Goal: Information Seeking & Learning: Learn about a topic

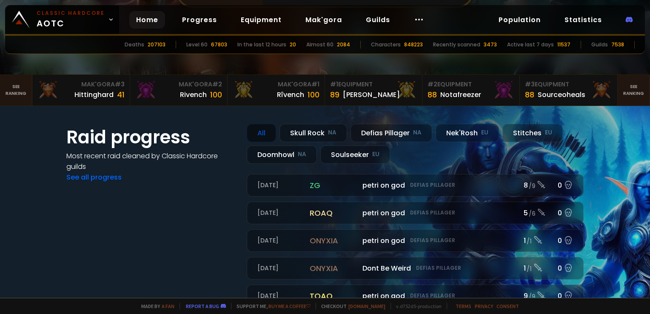
scroll to position [213, 0]
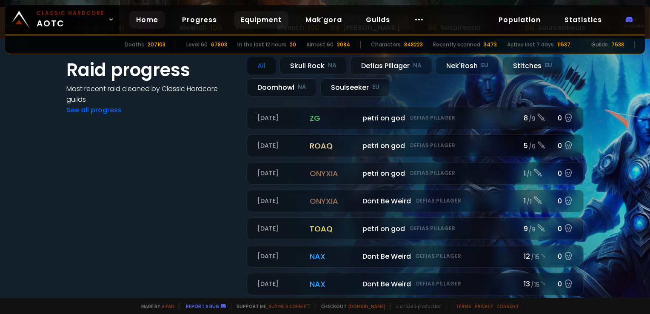
click at [261, 18] on link "Equipment" at bounding box center [261, 19] width 54 height 17
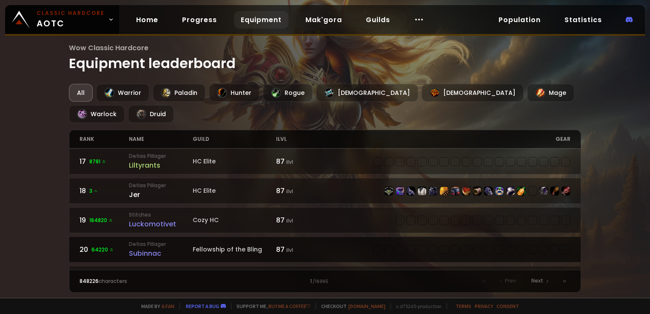
scroll to position [511, 0]
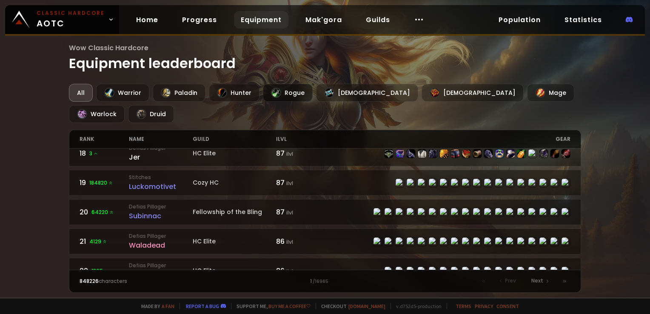
click at [303, 92] on div "Rogue" at bounding box center [288, 93] width 50 height 18
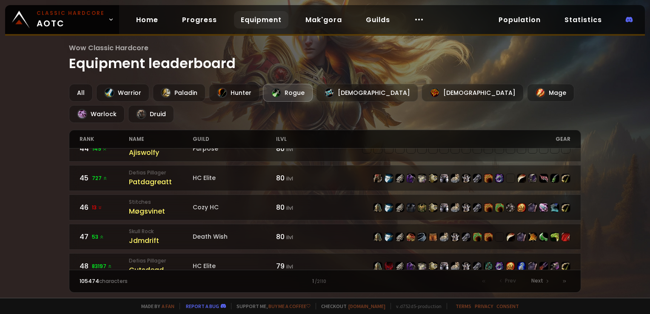
scroll to position [1307, 0]
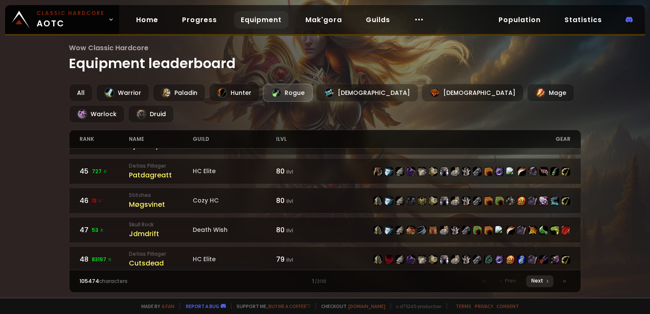
click at [537, 285] on span "Next" at bounding box center [537, 281] width 12 height 8
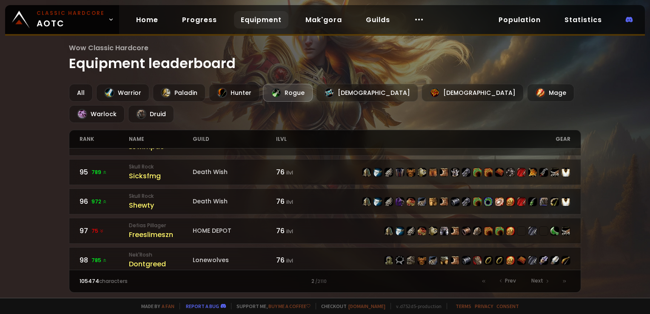
scroll to position [1307, 0]
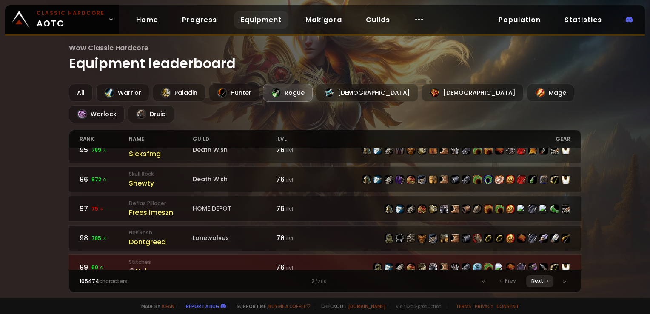
click at [531, 282] on div "Next" at bounding box center [539, 281] width 27 height 12
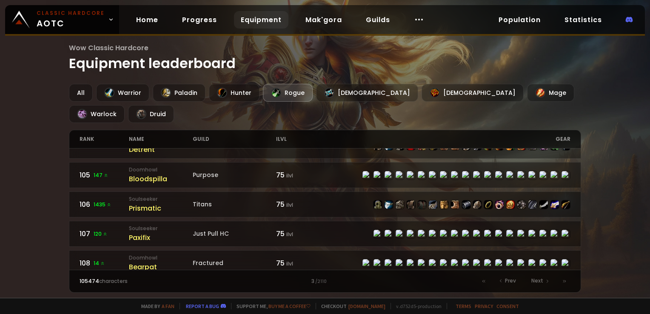
scroll to position [128, 0]
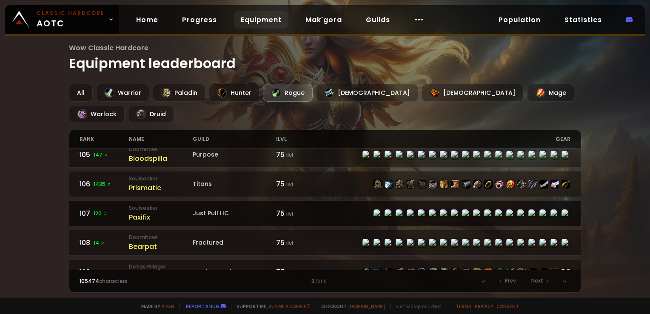
click at [140, 212] on div "Paxifix" at bounding box center [161, 217] width 64 height 11
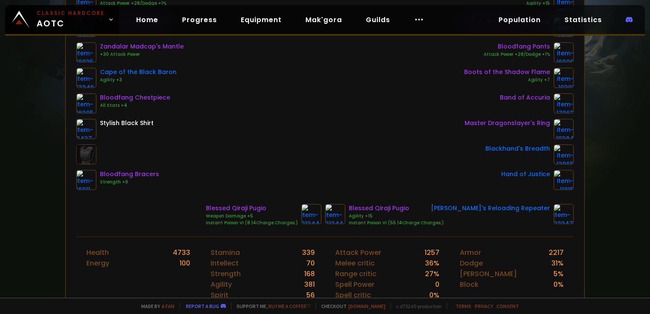
scroll to position [255, 0]
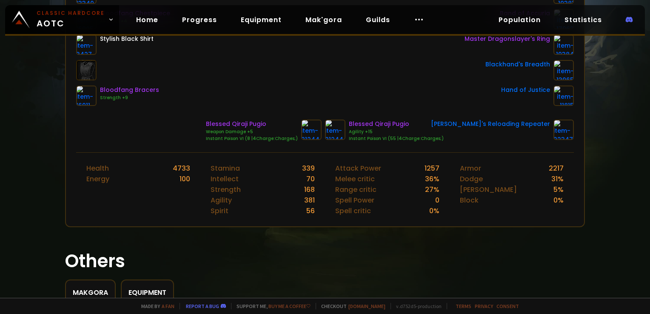
drag, startPoint x: 527, startPoint y: 245, endPoint x: 584, endPoint y: 282, distance: 68.3
